Goal: Check status: Check status

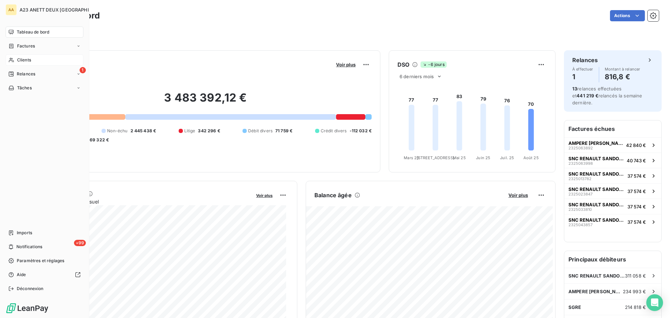
click at [22, 61] on span "Clients" at bounding box center [24, 60] width 14 height 6
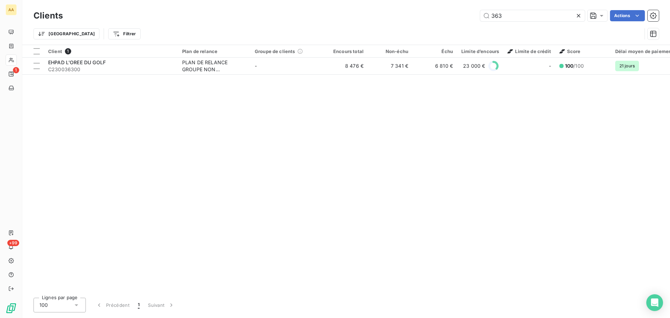
drag, startPoint x: 505, startPoint y: 20, endPoint x: 473, endPoint y: 24, distance: 32.1
click at [473, 24] on div "Clients 363 Actions Trier Filtrer" at bounding box center [347, 26] width 626 height 36
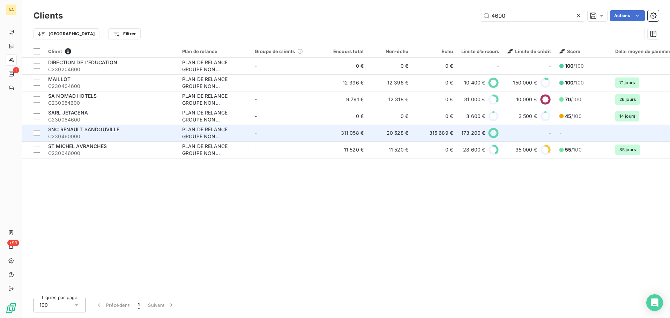
type input "4600"
click at [110, 134] on span "C230460000" at bounding box center [111, 136] width 126 height 7
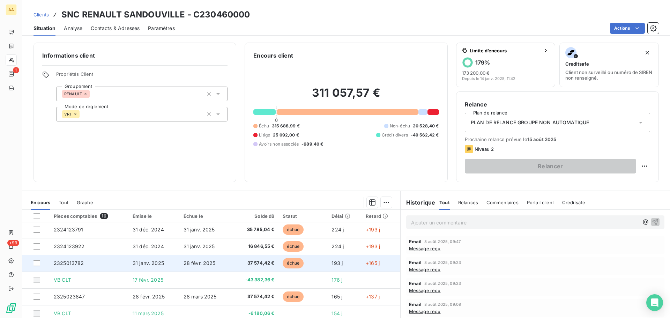
scroll to position [35, 0]
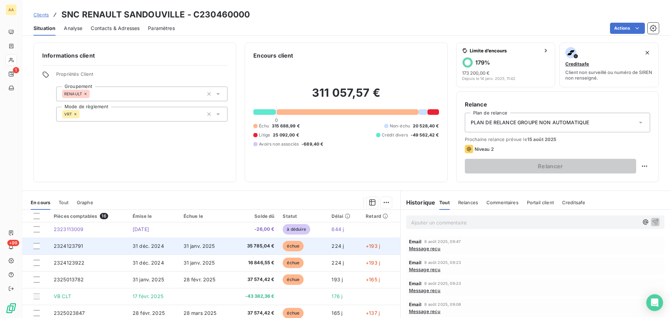
click at [74, 248] on span "2324123791" at bounding box center [69, 246] width 30 height 6
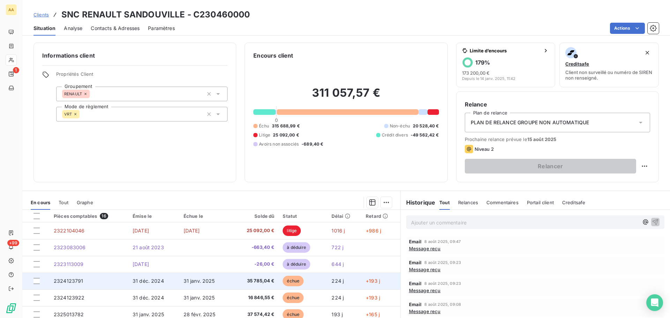
click at [64, 282] on span "2324123791" at bounding box center [69, 281] width 30 height 6
